Goal: Task Accomplishment & Management: Manage account settings

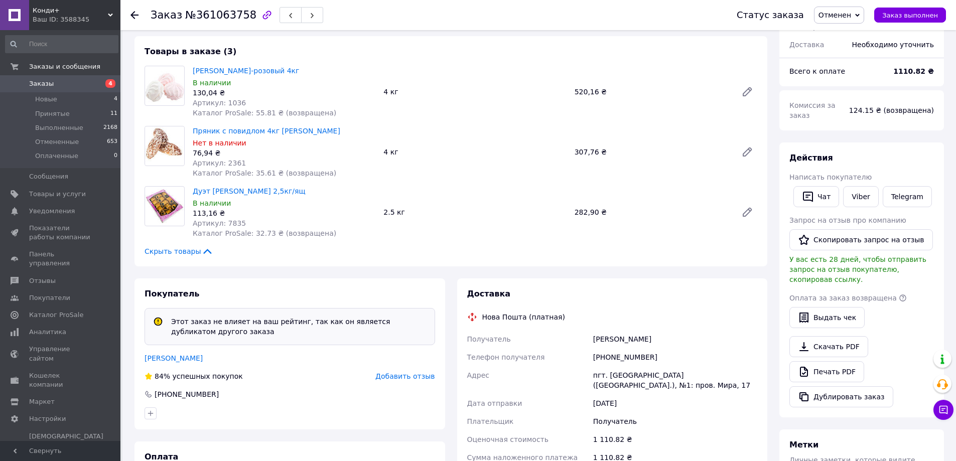
scroll to position [50, 0]
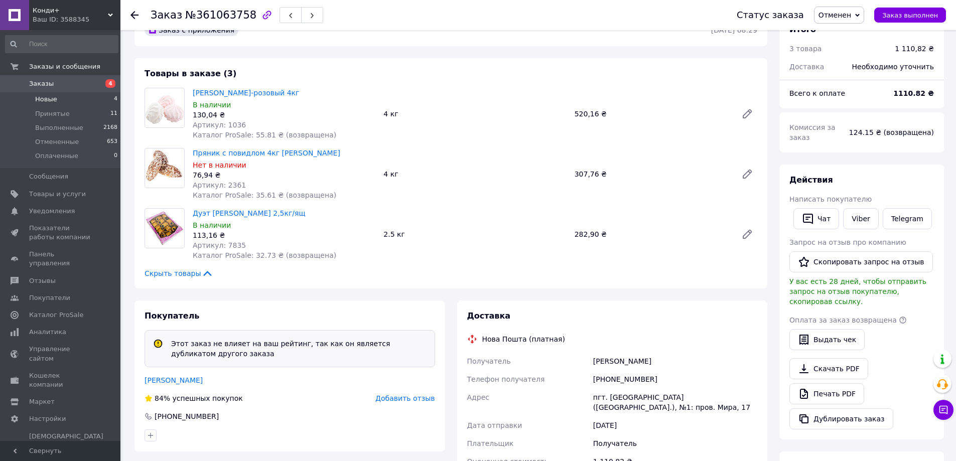
click at [42, 97] on span "Новые" at bounding box center [46, 99] width 22 height 9
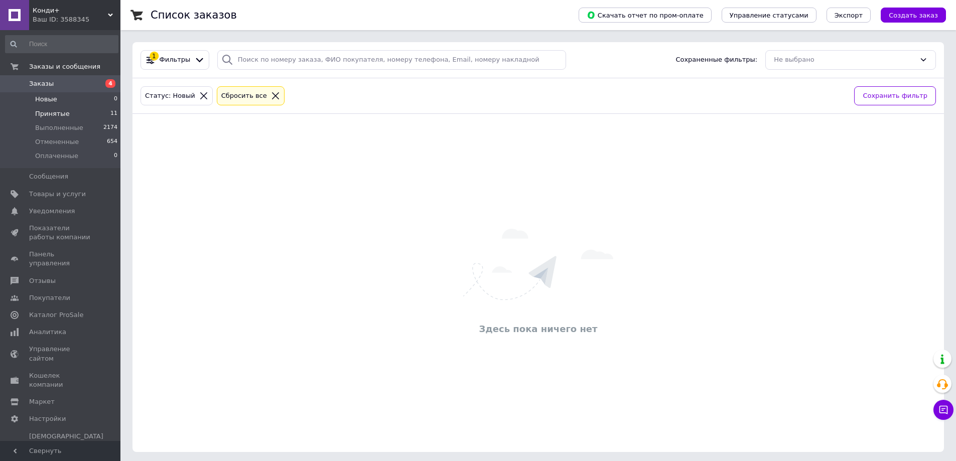
click at [51, 114] on span "Принятые" at bounding box center [52, 113] width 35 height 9
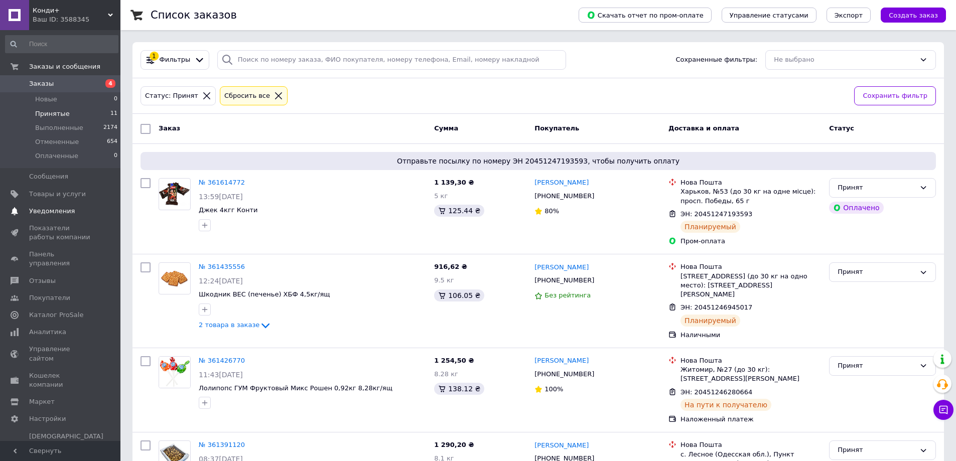
click at [50, 212] on span "Уведомления" at bounding box center [52, 211] width 46 height 9
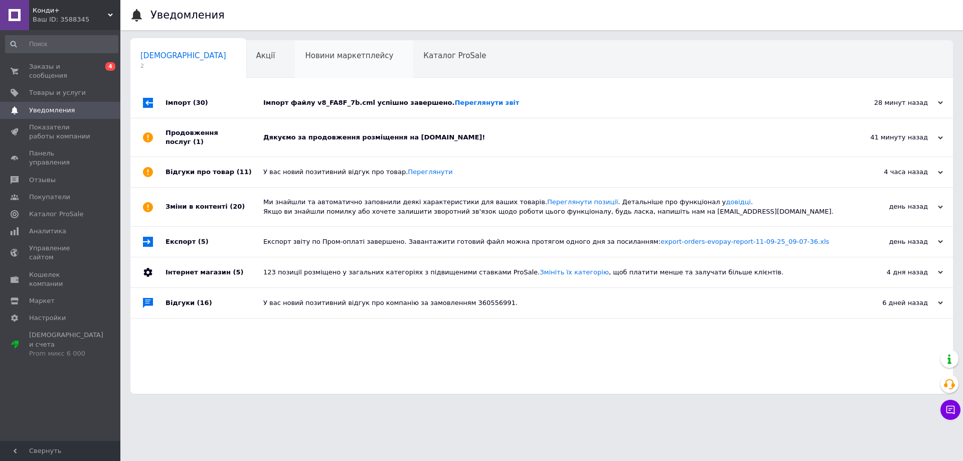
click at [305, 60] on span "Новини маркетплейсу" at bounding box center [349, 55] width 88 height 9
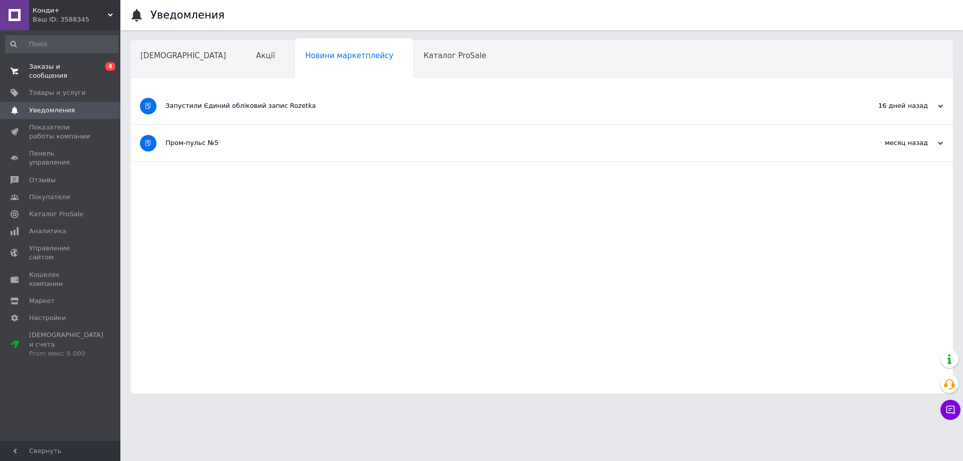
click at [89, 67] on span "Заказы и сообщения" at bounding box center [61, 71] width 64 height 18
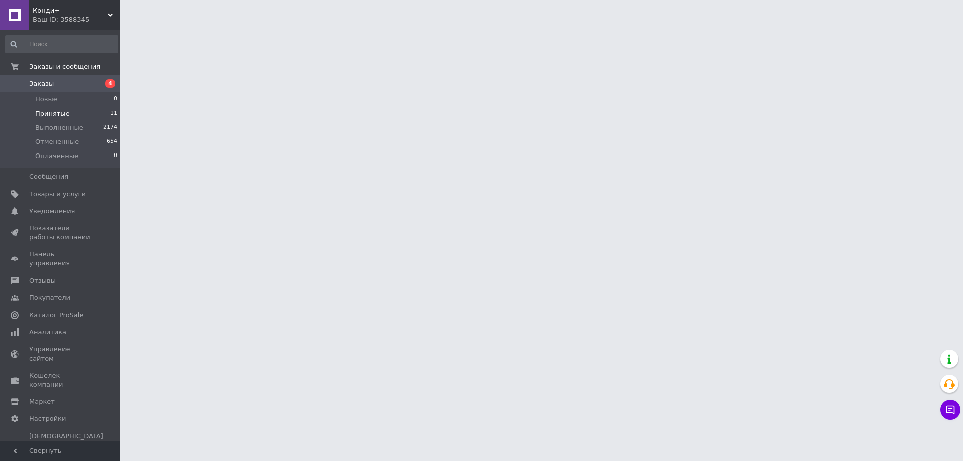
click at [80, 115] on li "Принятые 11" at bounding box center [61, 114] width 123 height 14
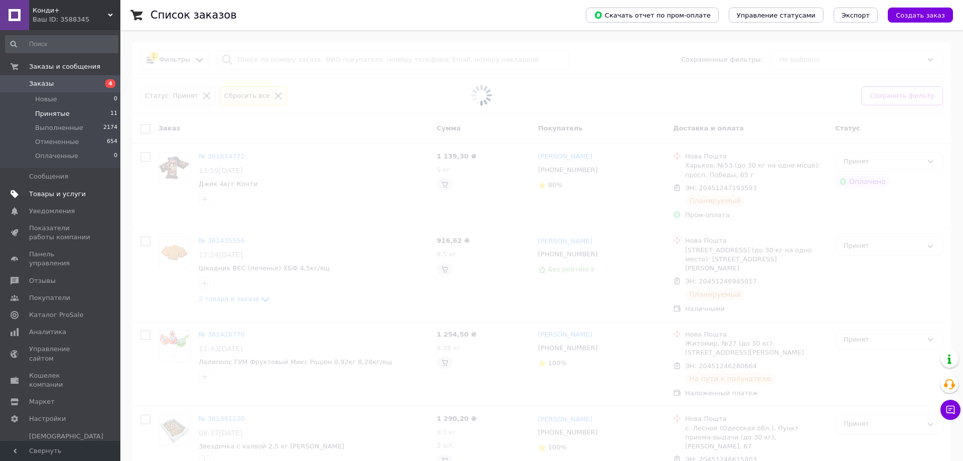
click at [55, 192] on span "Товары и услуги" at bounding box center [57, 194] width 57 height 9
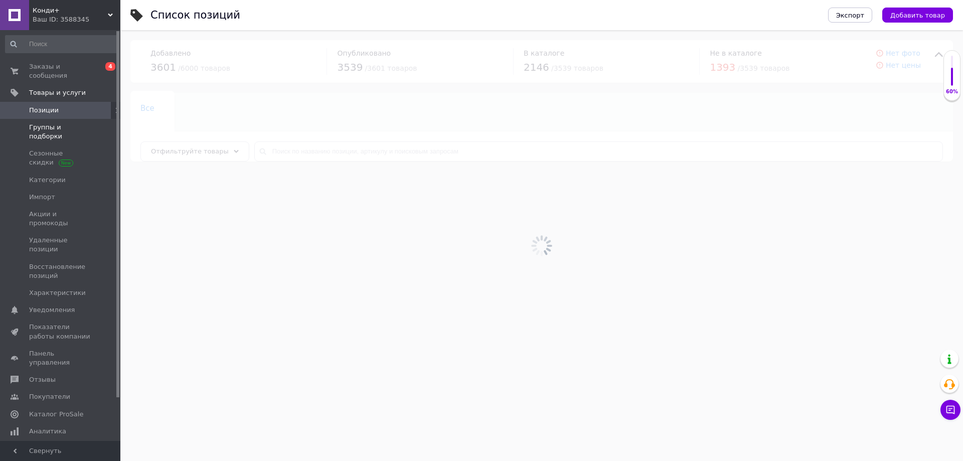
click at [75, 123] on span "Группы и подборки" at bounding box center [61, 132] width 64 height 18
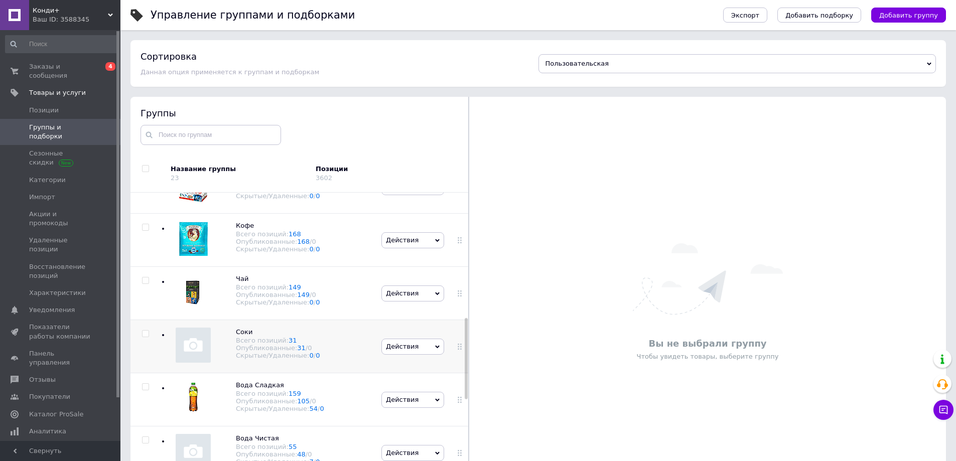
scroll to position [502, 0]
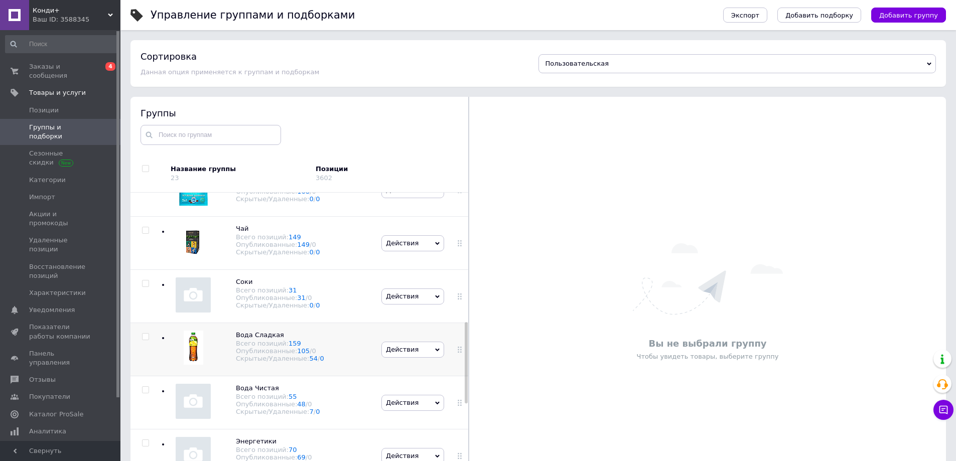
click at [415, 351] on span "Действия" at bounding box center [412, 350] width 63 height 16
click at [408, 366] on li "Скрыть группу" at bounding box center [413, 369] width 62 height 14
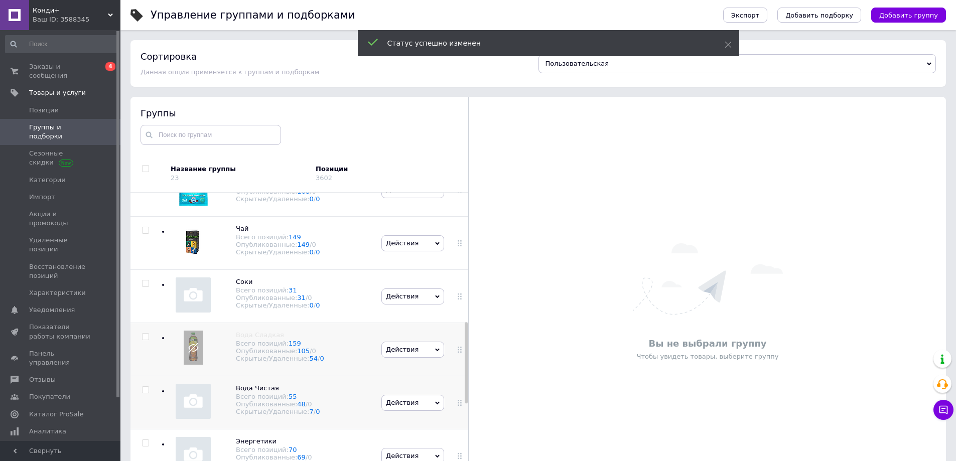
click at [409, 406] on span "Действия" at bounding box center [402, 403] width 33 height 8
click at [410, 422] on li "Скрыть группу" at bounding box center [413, 422] width 62 height 14
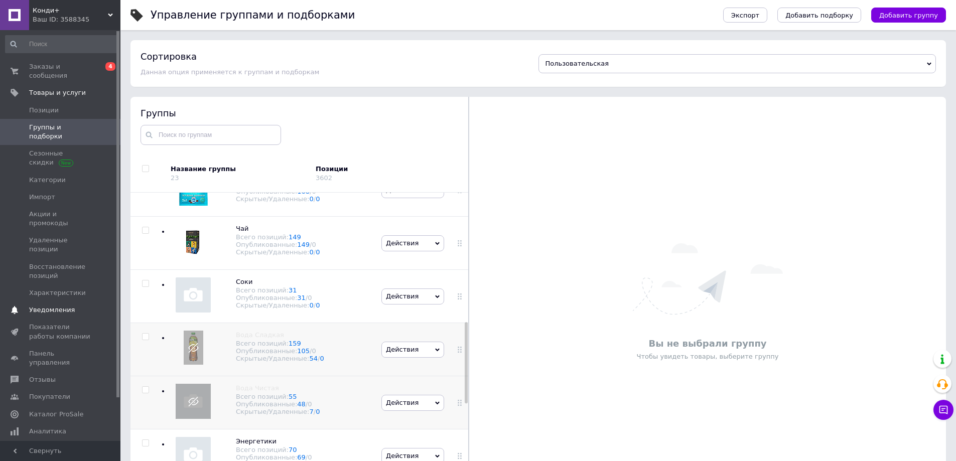
click at [67, 301] on link "Уведомления 0" at bounding box center [61, 309] width 123 height 17
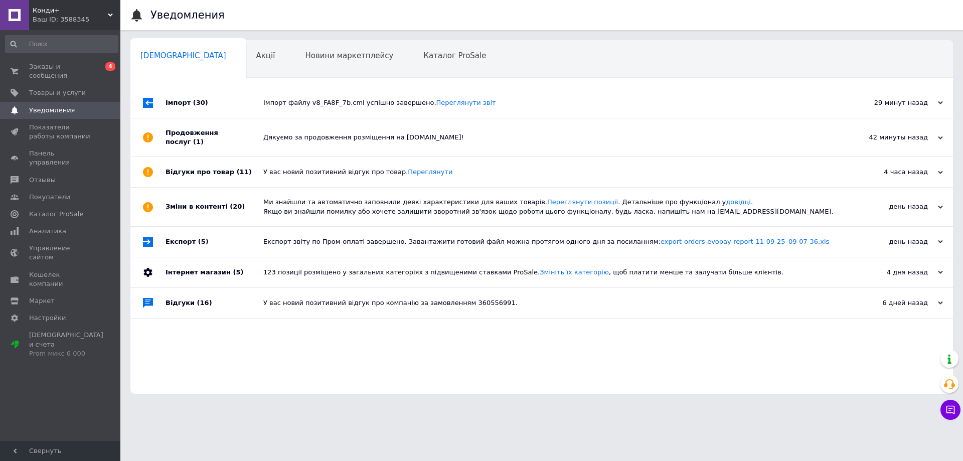
click at [299, 133] on div "Дякуємо за продовження розміщення на [DOMAIN_NAME]!" at bounding box center [552, 137] width 579 height 9
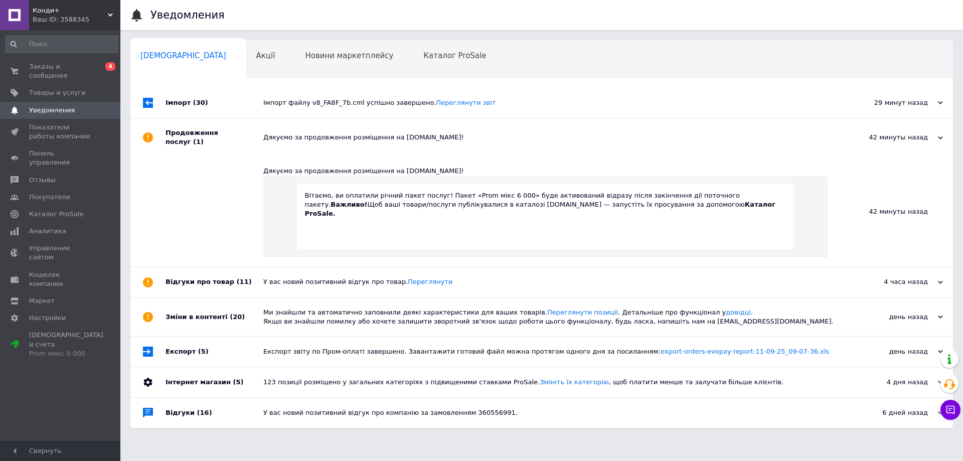
click at [314, 277] on div "У вас новий позитивний відгук про товар. [GEOGRAPHIC_DATA]" at bounding box center [552, 281] width 579 height 9
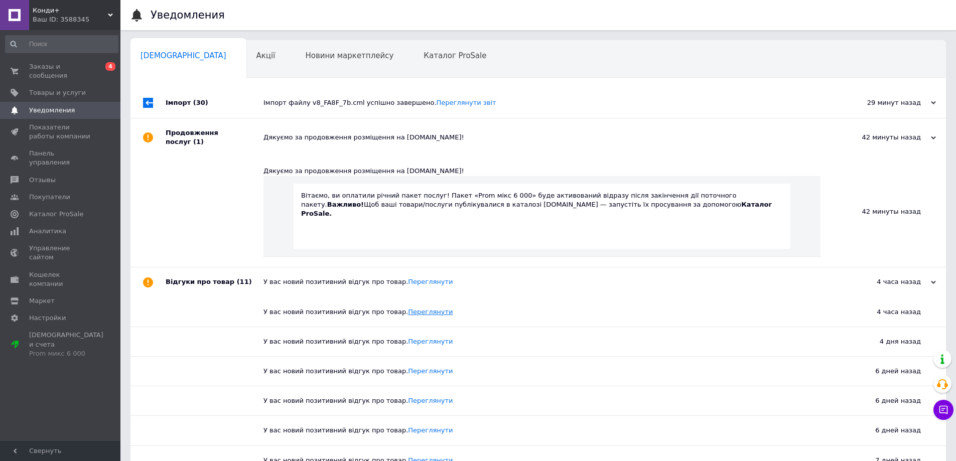
click at [408, 308] on link "Переглянути" at bounding box center [430, 312] width 45 height 8
click at [68, 88] on span "Товары и услуги" at bounding box center [57, 92] width 57 height 9
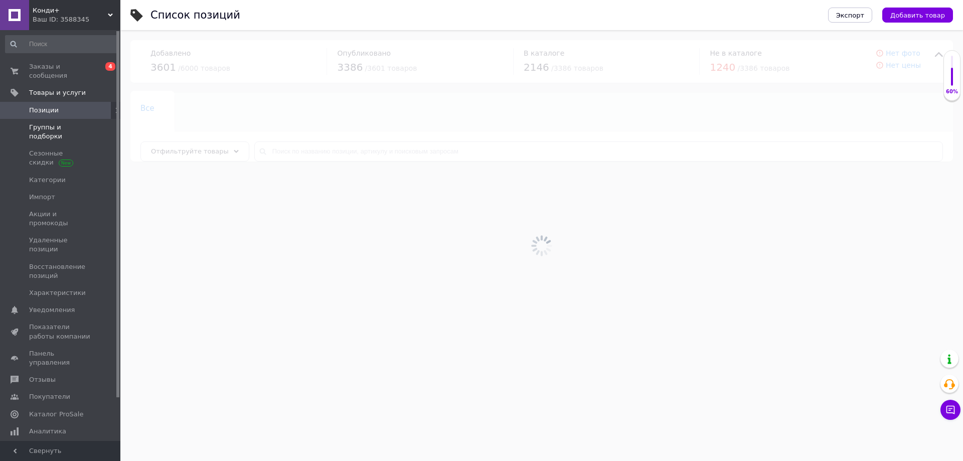
click at [63, 123] on span "Группы и подборки" at bounding box center [61, 132] width 64 height 18
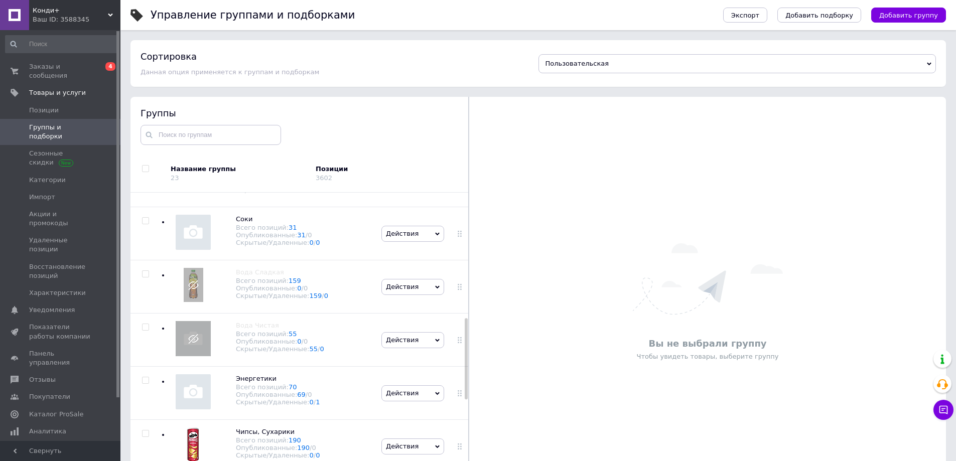
scroll to position [602, 0]
